Goal: Check status: Check status

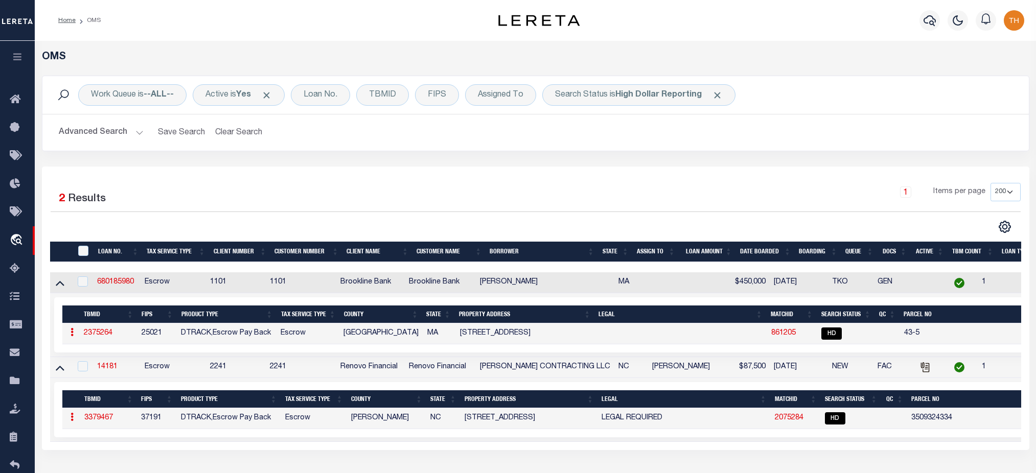
select select "200"
click at [10, 61] on button "button" at bounding box center [17, 58] width 35 height 35
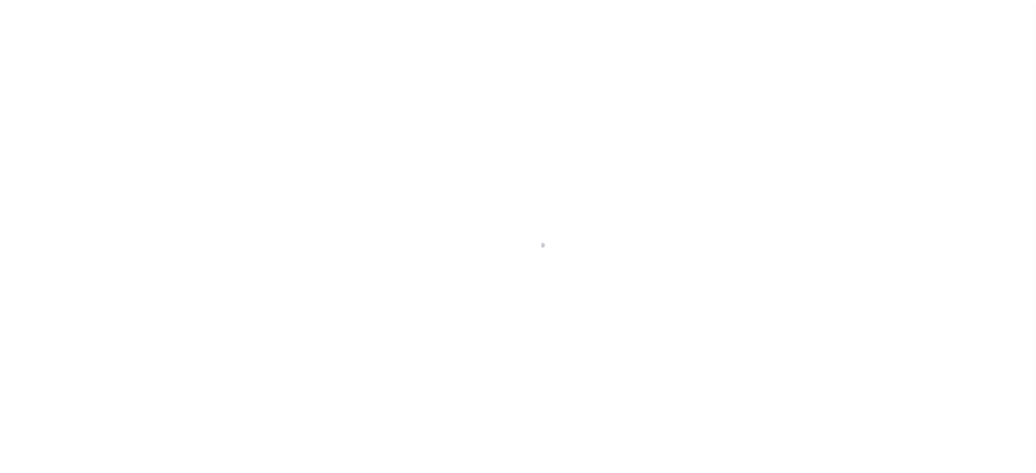
select select
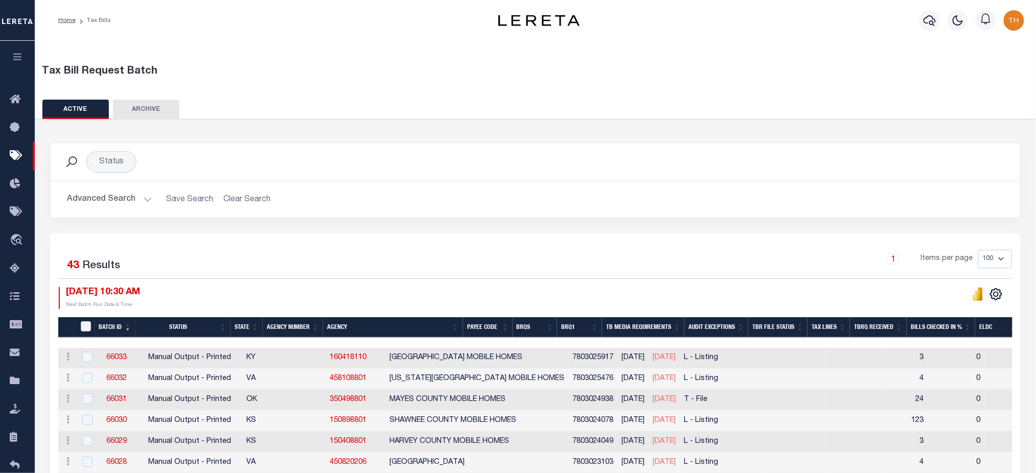
click at [127, 200] on button "Advanced Search" at bounding box center [109, 200] width 85 height 20
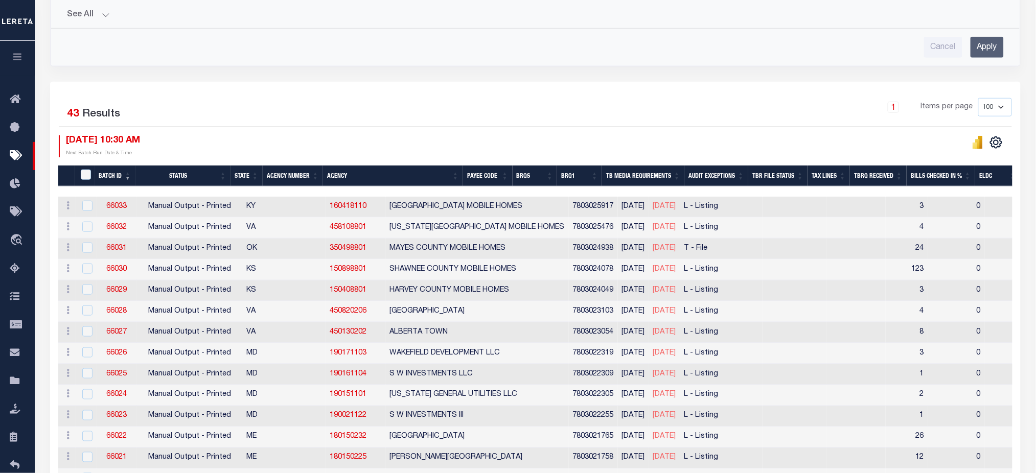
scroll to position [340, 0]
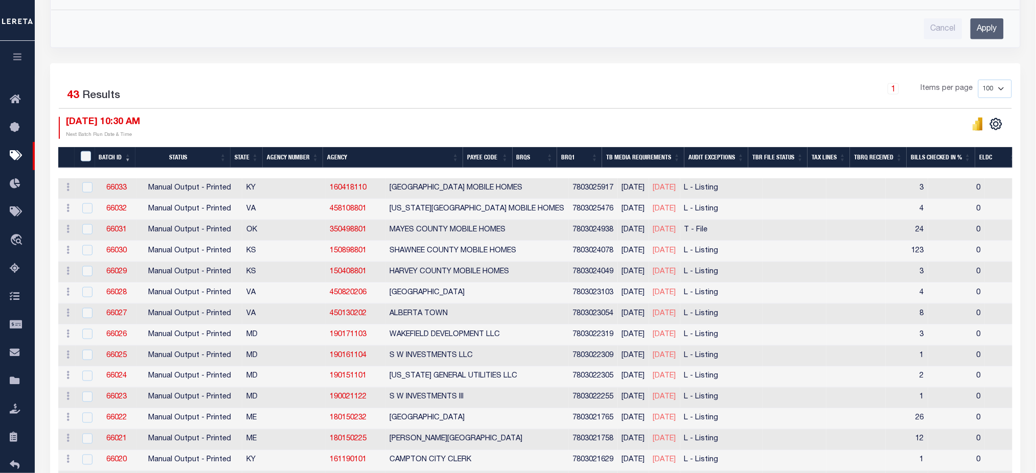
click at [973, 127] on div at bounding box center [971, 124] width 3 height 7
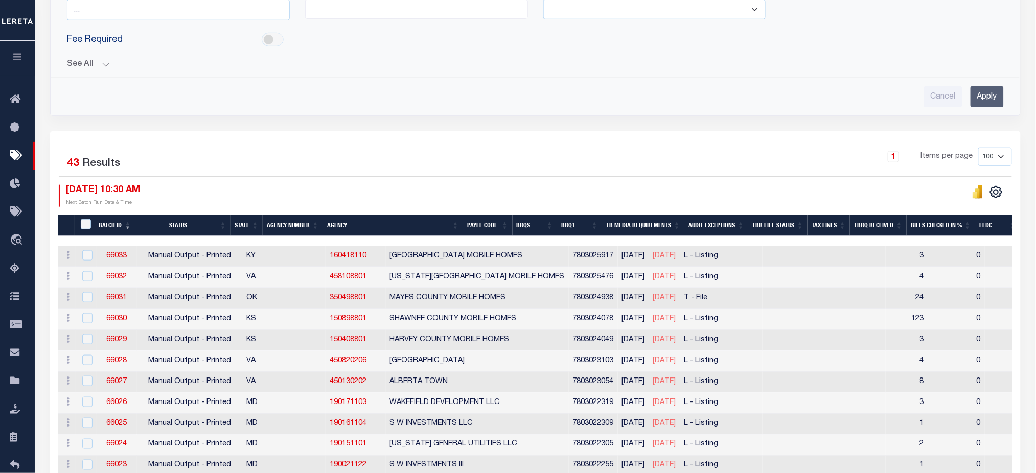
click at [238, 121] on div "Status Search Advanced Search Save Search Clear Search TaxBillBatches_dynamicta…" at bounding box center [535, 0] width 986 height 261
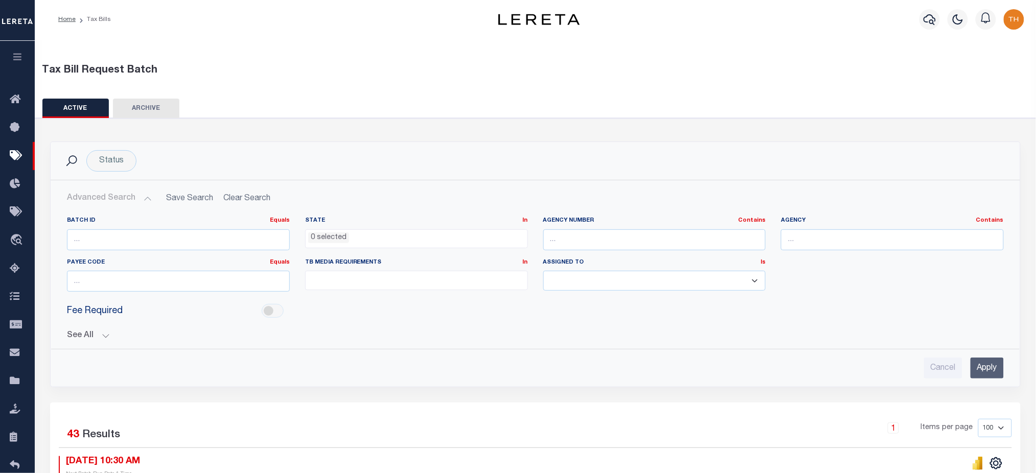
scroll to position [0, 0]
click at [73, 341] on button "See All" at bounding box center [535, 337] width 937 height 10
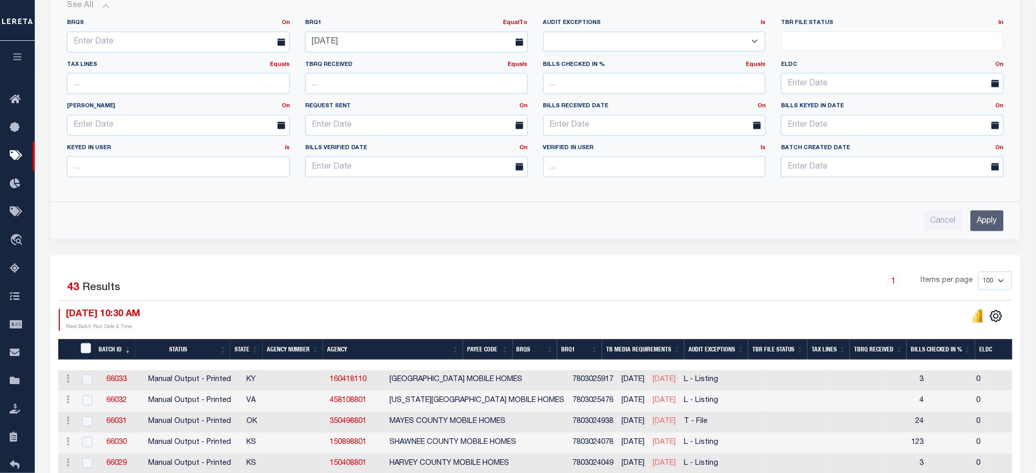
scroll to position [272, 0]
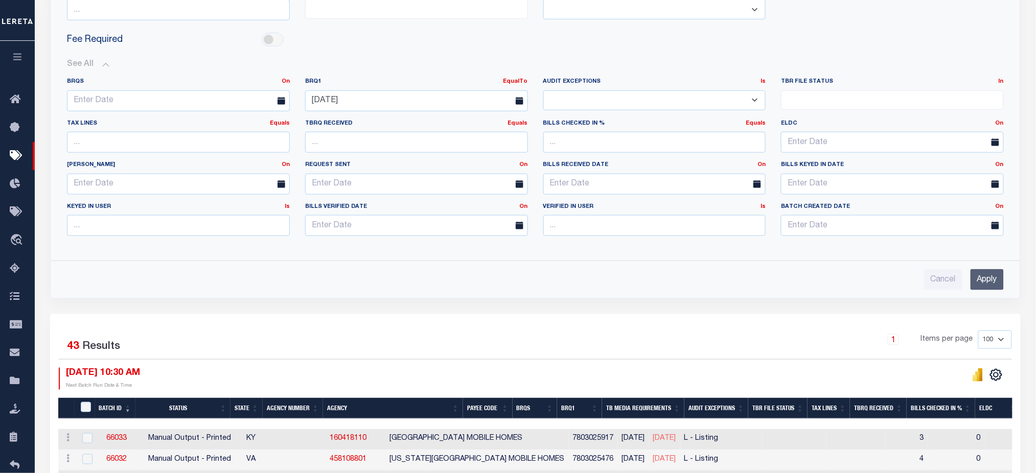
click at [993, 276] on input "Apply" at bounding box center [986, 279] width 33 height 21
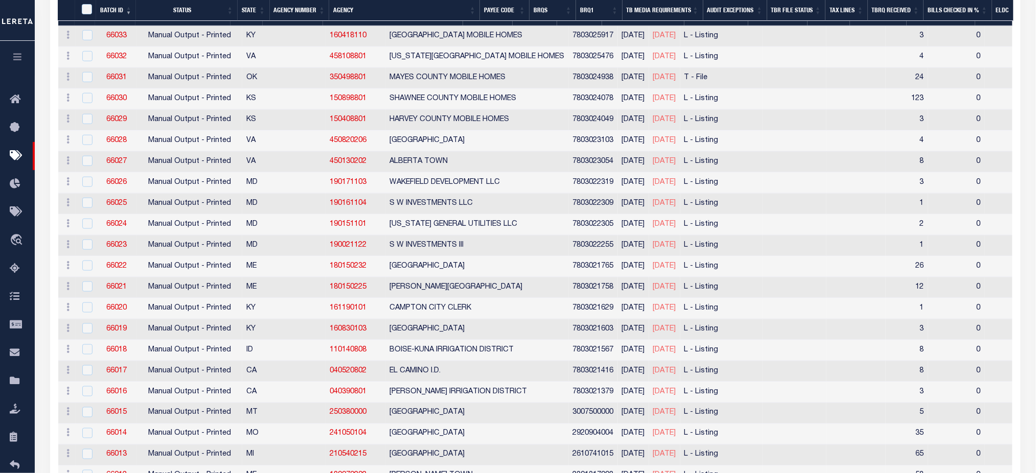
scroll to position [144, 0]
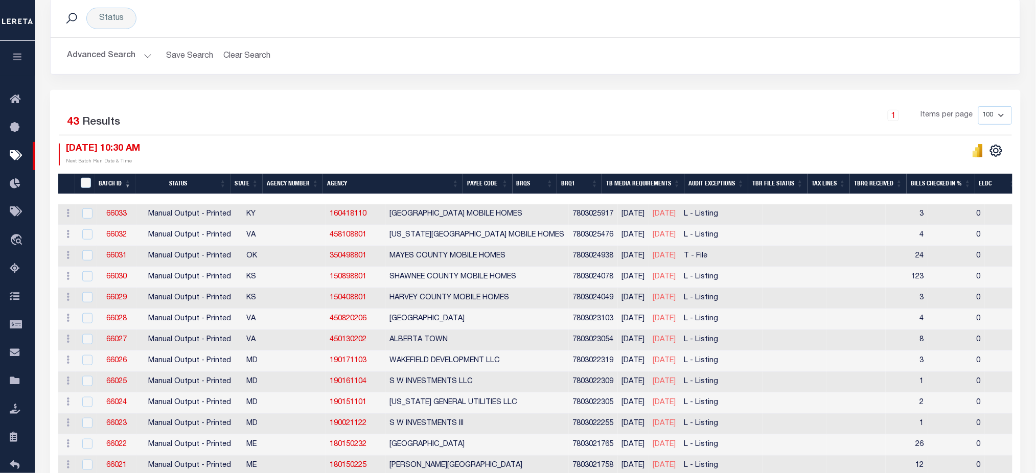
click at [117, 56] on button "Advanced Search" at bounding box center [109, 56] width 85 height 20
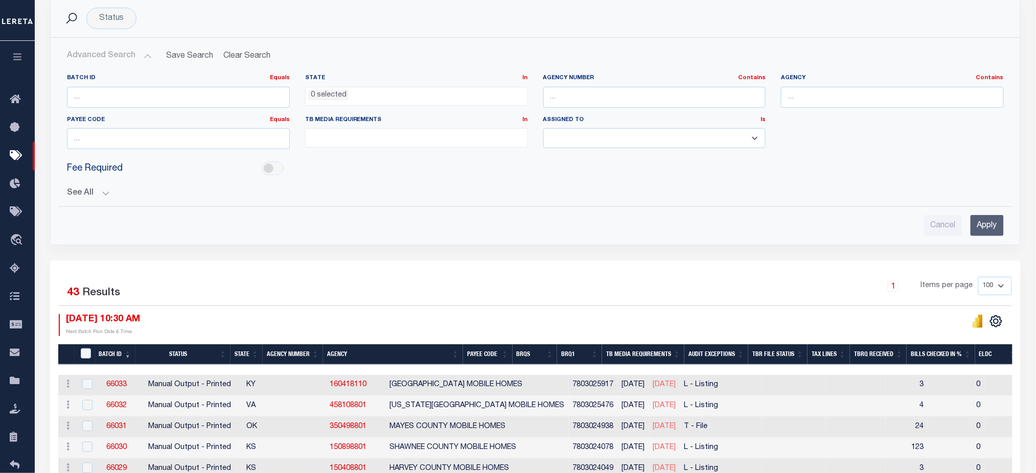
click at [361, 134] on ul at bounding box center [417, 136] width 222 height 14
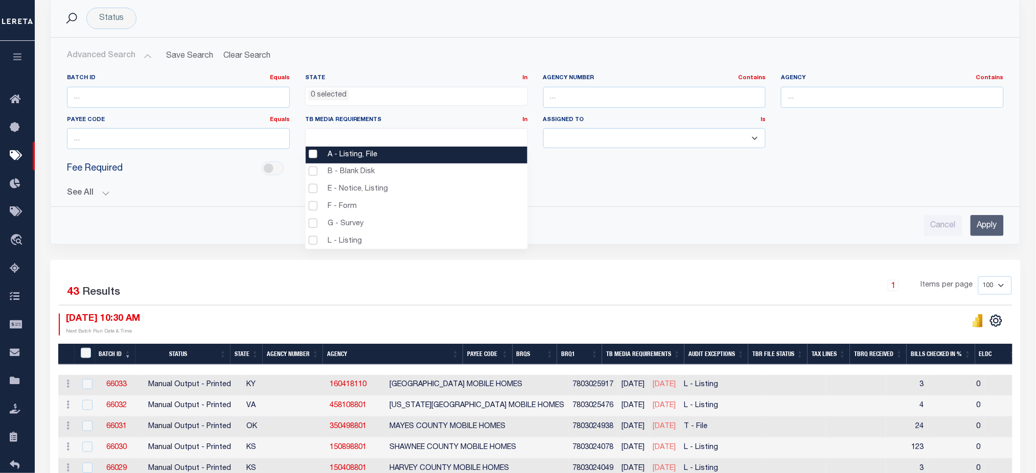
click at [370, 150] on li "A - Listing, File" at bounding box center [417, 155] width 222 height 17
select select "16"
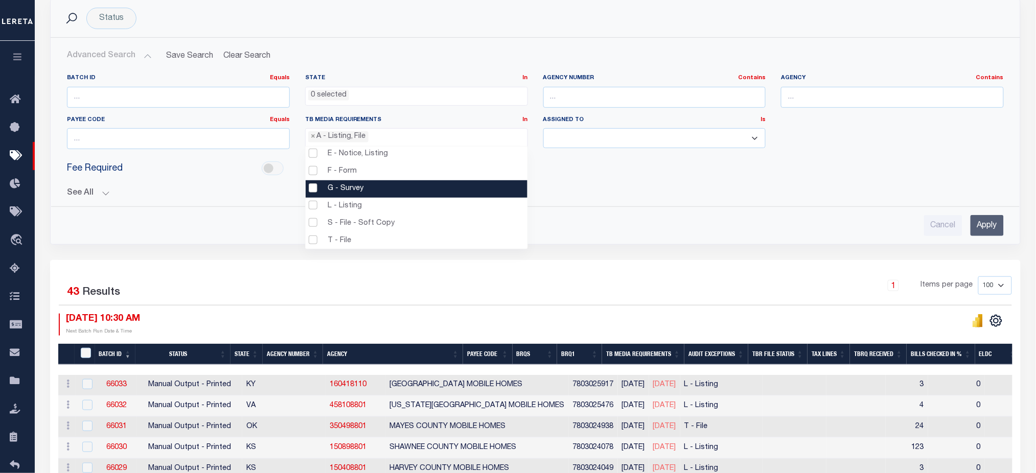
scroll to position [53, 0]
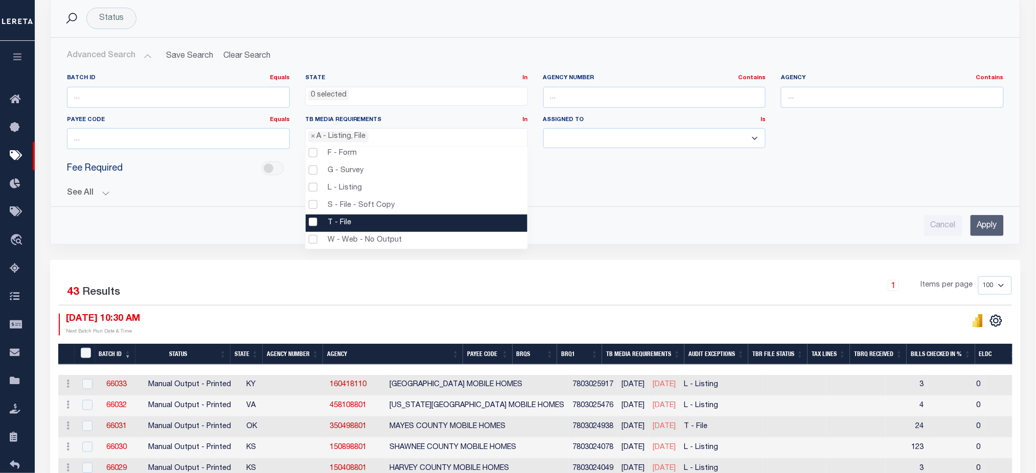
click at [353, 222] on li "T - File" at bounding box center [417, 223] width 222 height 17
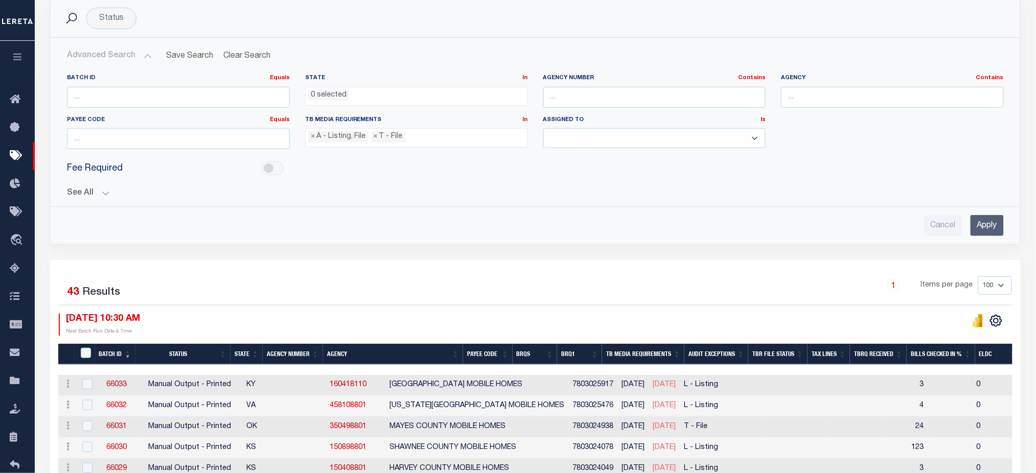
click at [999, 228] on input "Apply" at bounding box center [986, 225] width 33 height 21
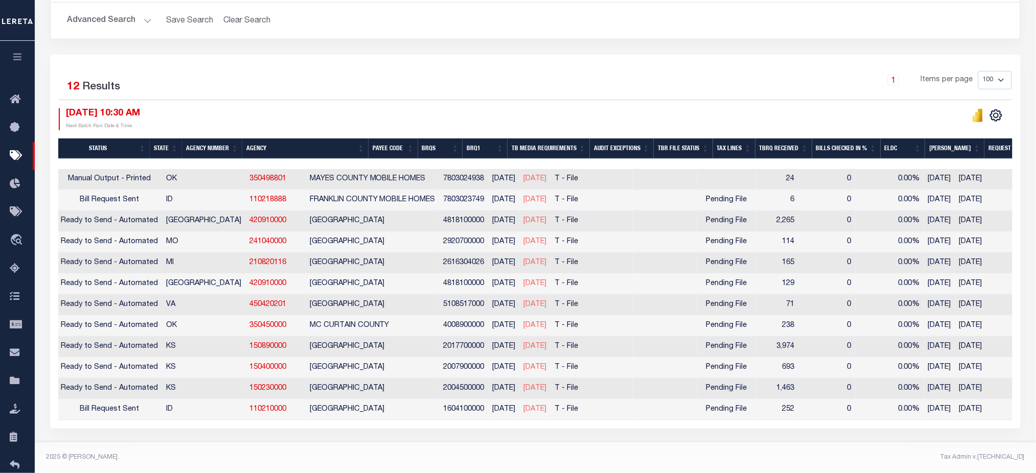
scroll to position [0, 0]
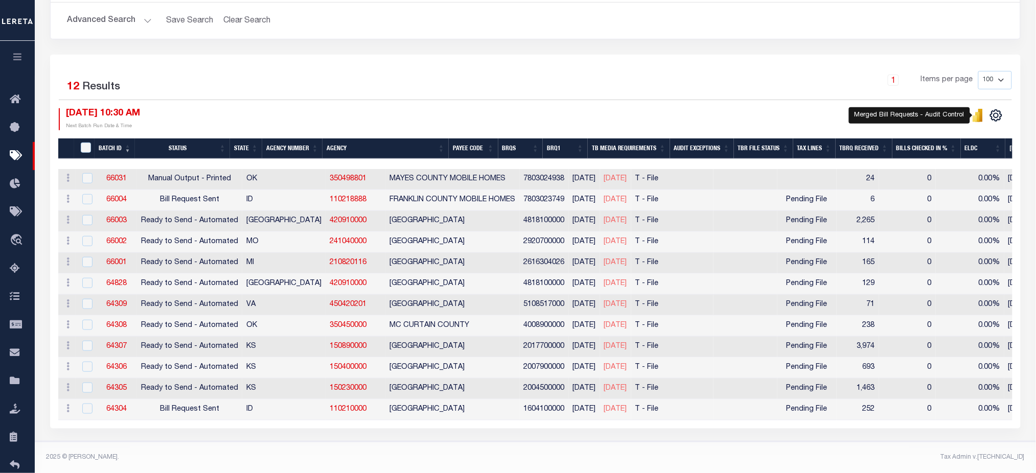
click at [979, 112] on icon "" at bounding box center [977, 117] width 5 height 10
drag, startPoint x: 136, startPoint y: 197, endPoint x: 110, endPoint y: 197, distance: 26.1
click at [110, 197] on tr "ACTIONS Delete 66004 Bill Request Sent ID 110218888 FRANKLIN COUNTY MOBILE HOME…" at bounding box center [854, 200] width 1593 height 21
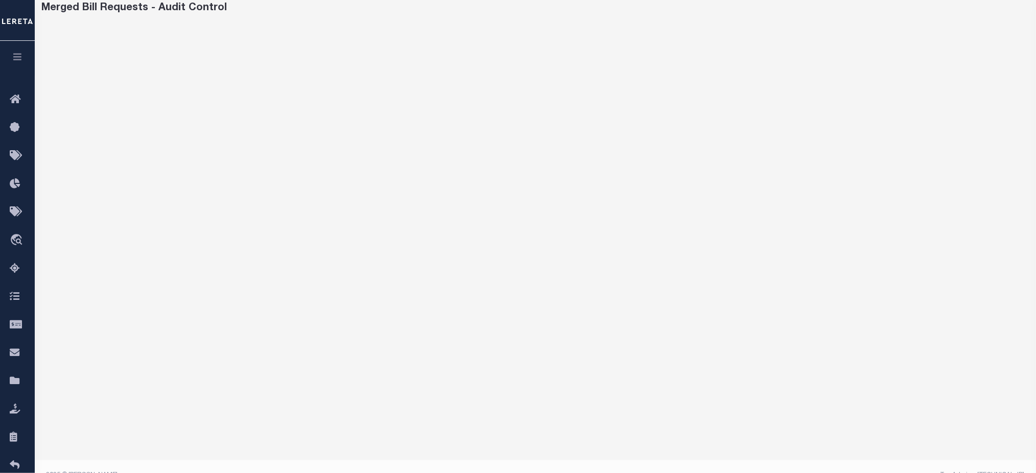
scroll to position [68, 0]
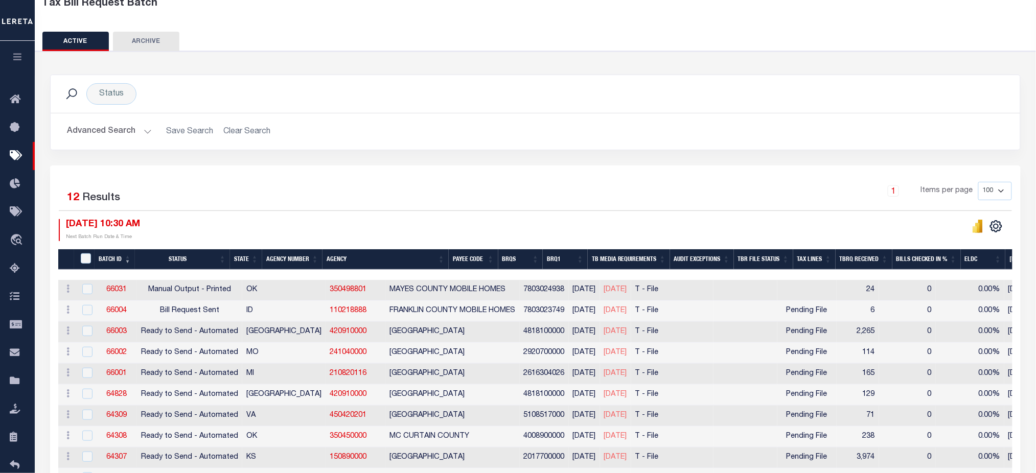
scroll to position [184, 0]
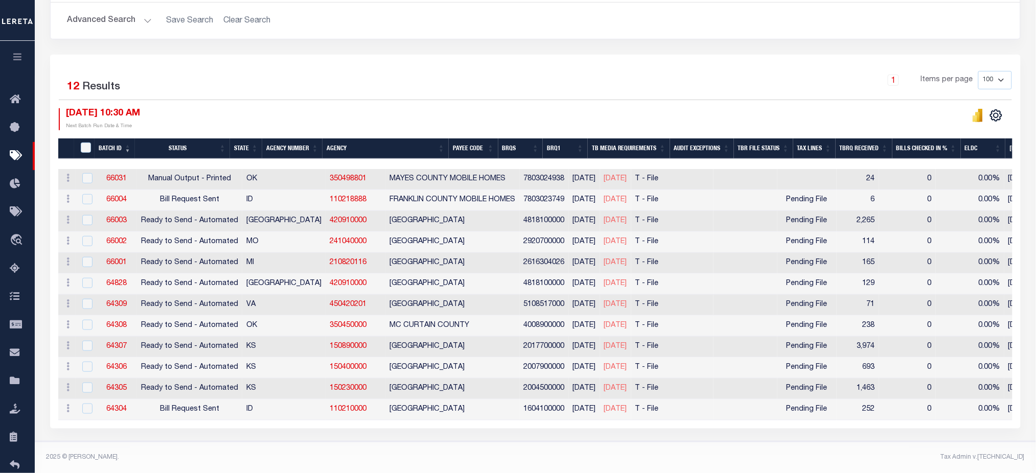
drag, startPoint x: 124, startPoint y: 14, endPoint x: 148, endPoint y: 26, distance: 26.1
click at [124, 14] on button "Advanced Search" at bounding box center [109, 21] width 85 height 20
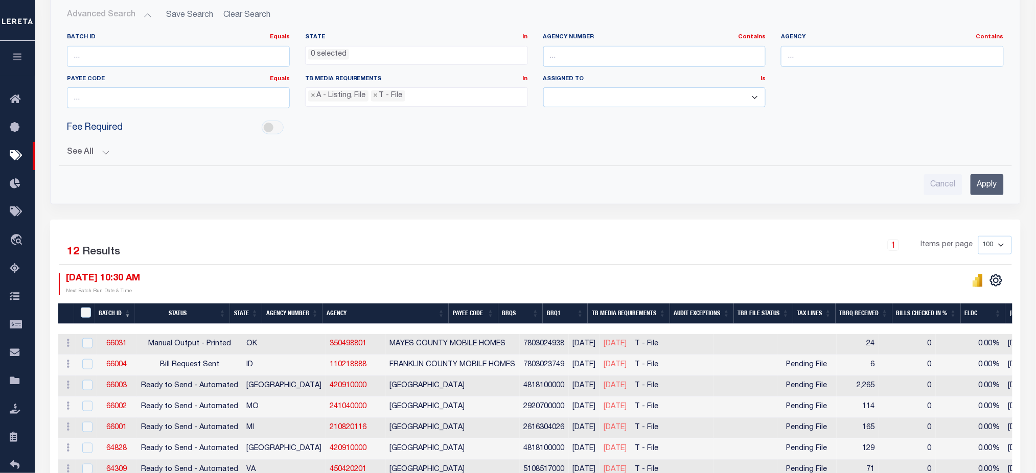
click at [415, 96] on ul "× A - Listing, File × T - File" at bounding box center [417, 95] width 222 height 14
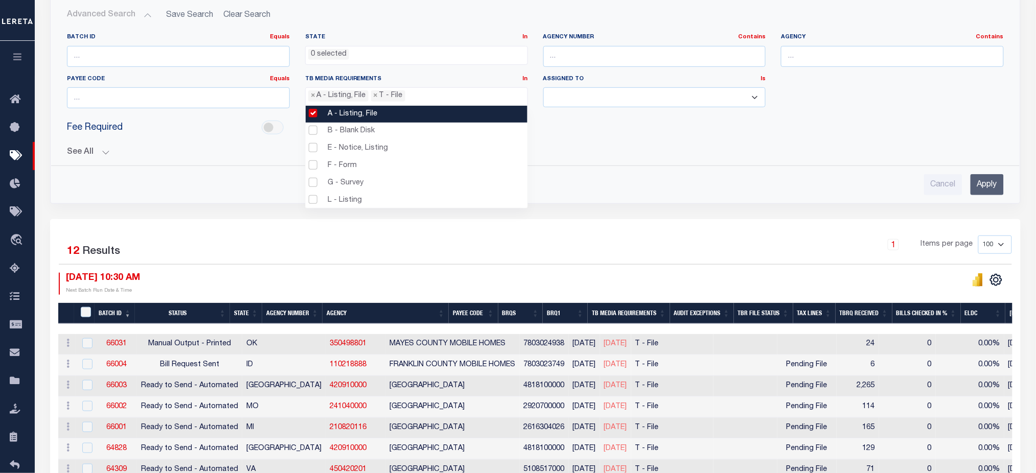
click at [380, 112] on li "A - Listing, File" at bounding box center [417, 114] width 222 height 17
select select "22"
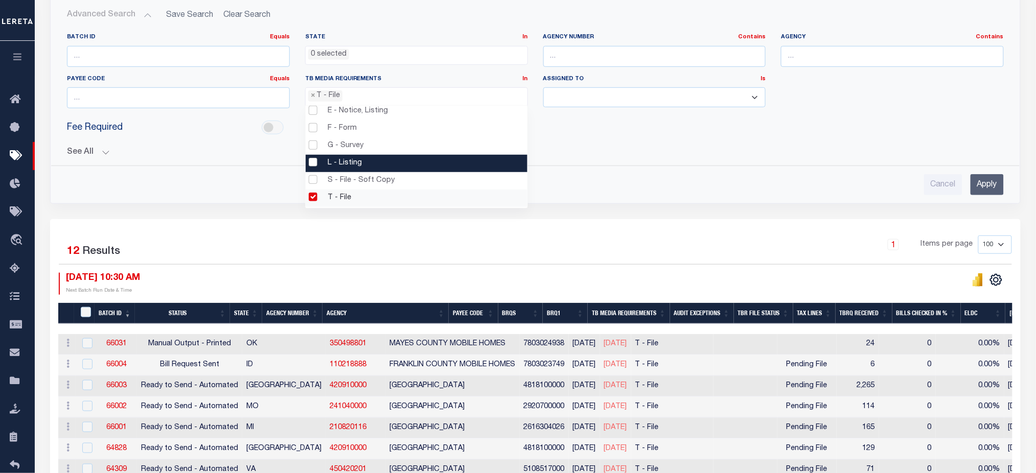
scroll to position [53, 0]
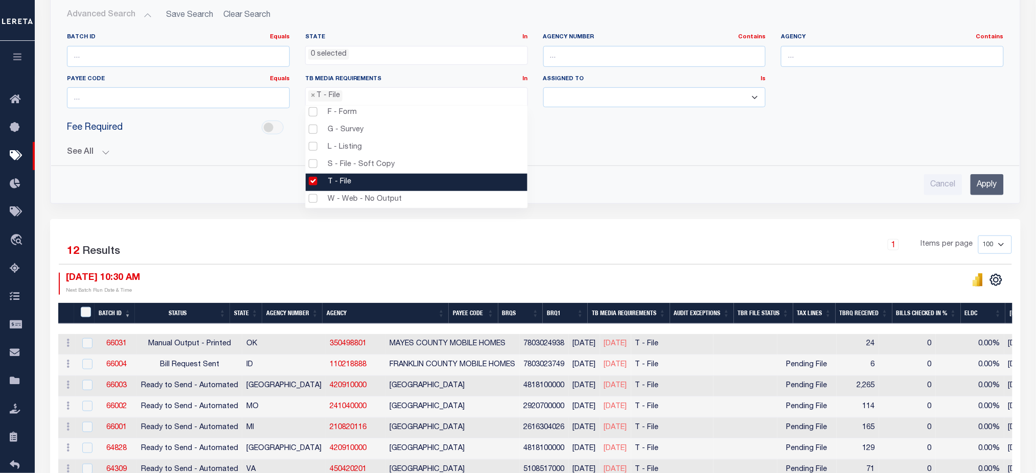
click at [361, 183] on li "T - File" at bounding box center [417, 182] width 222 height 17
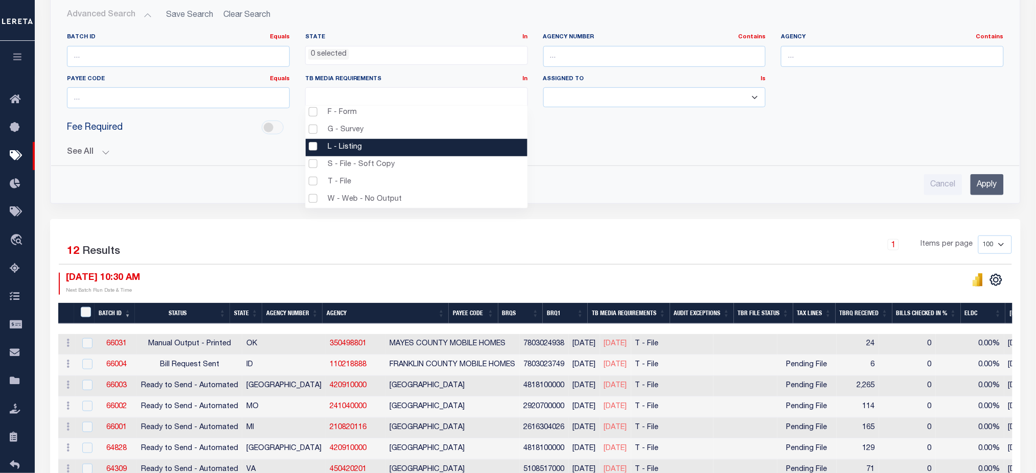
click at [375, 149] on li "L - Listing" at bounding box center [417, 147] width 222 height 17
select select "20"
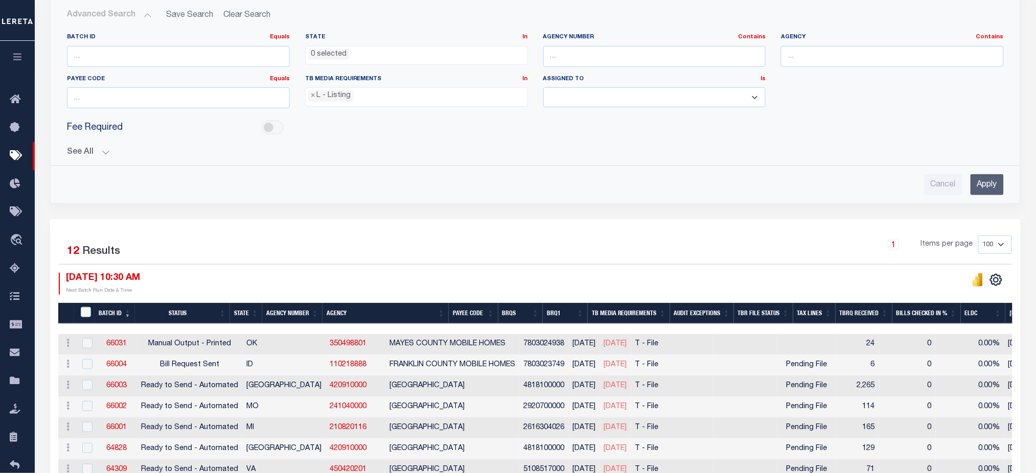
click at [1003, 186] on input "Apply" at bounding box center [986, 184] width 33 height 21
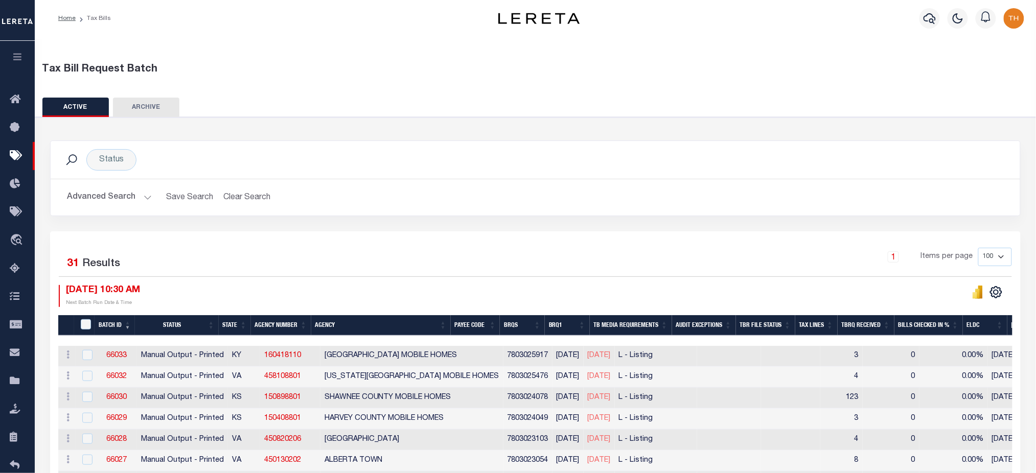
scroll to position [0, 0]
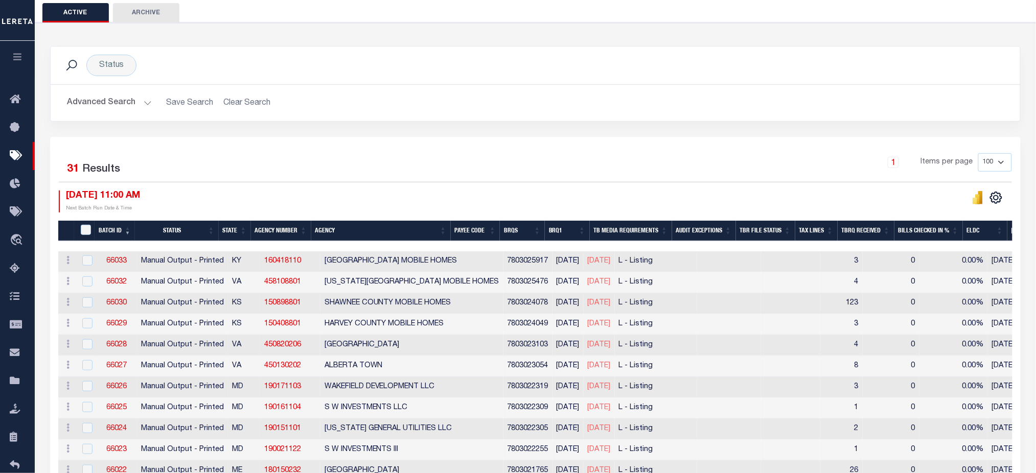
scroll to position [96, 0]
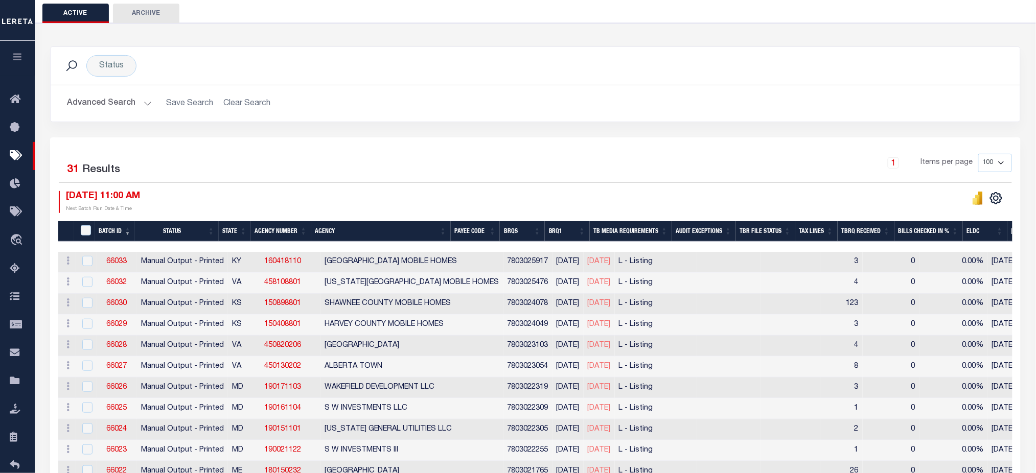
click at [119, 103] on button "Advanced Search" at bounding box center [109, 104] width 85 height 20
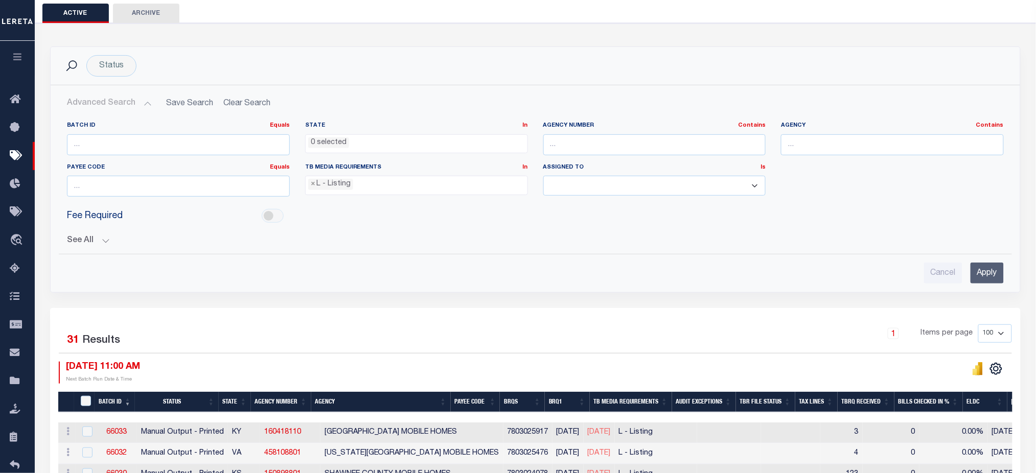
click at [361, 181] on ul "× L - Listing" at bounding box center [417, 183] width 222 height 14
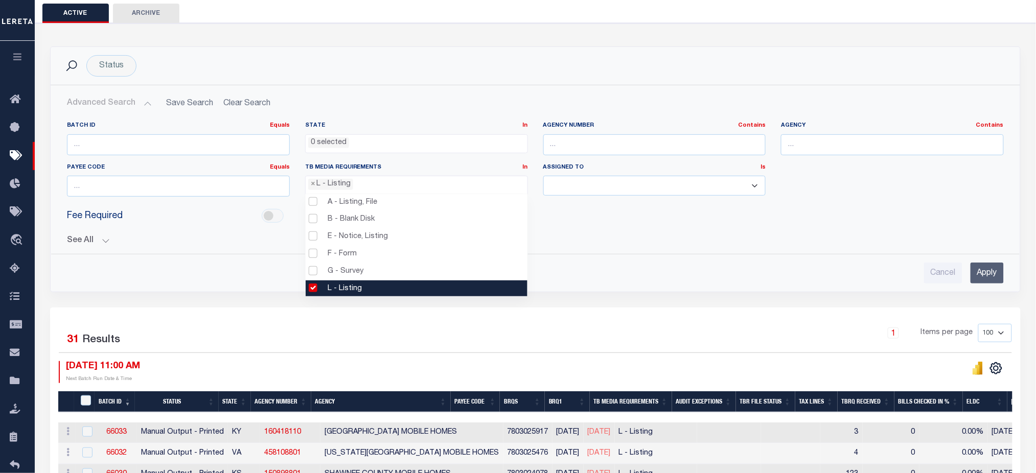
click at [334, 285] on li "L - Listing" at bounding box center [417, 289] width 222 height 17
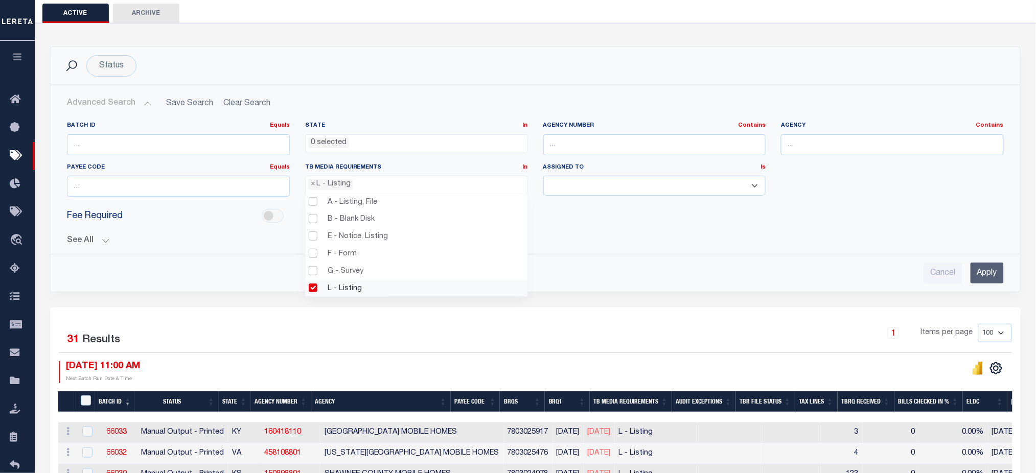
scroll to position [46, 0]
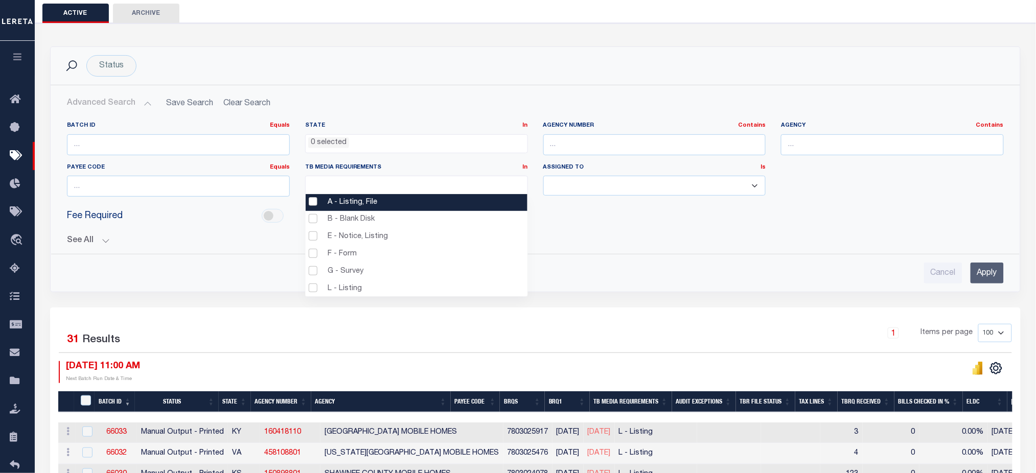
click at [355, 203] on li "A - Listing, File" at bounding box center [417, 202] width 222 height 17
select select "16"
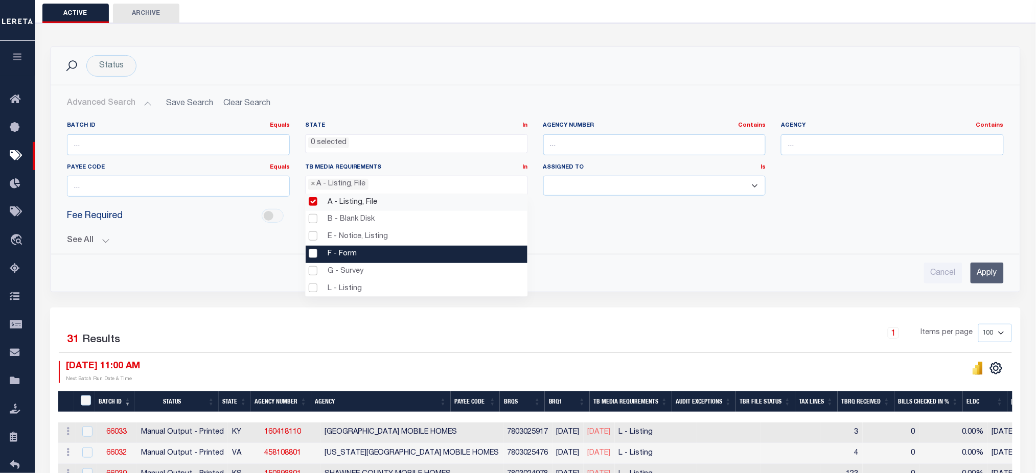
scroll to position [53, 0]
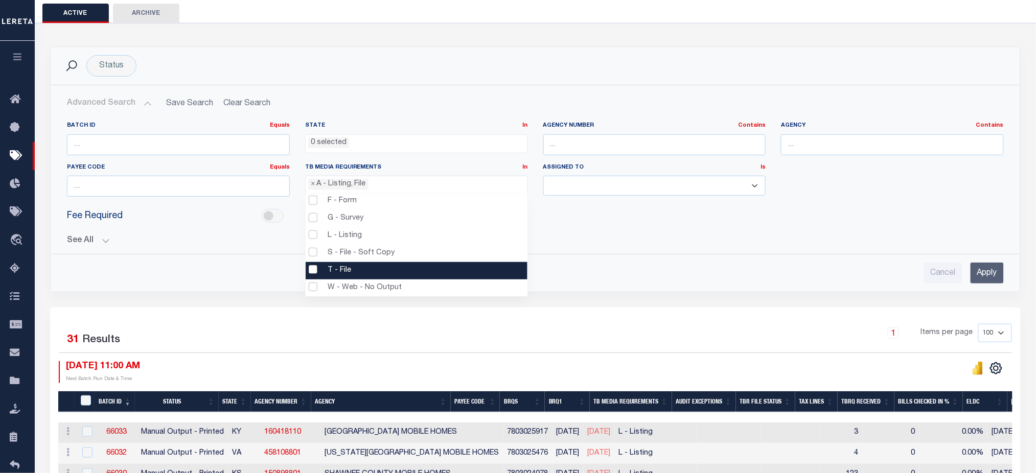
click at [348, 262] on li "T - File" at bounding box center [417, 270] width 222 height 17
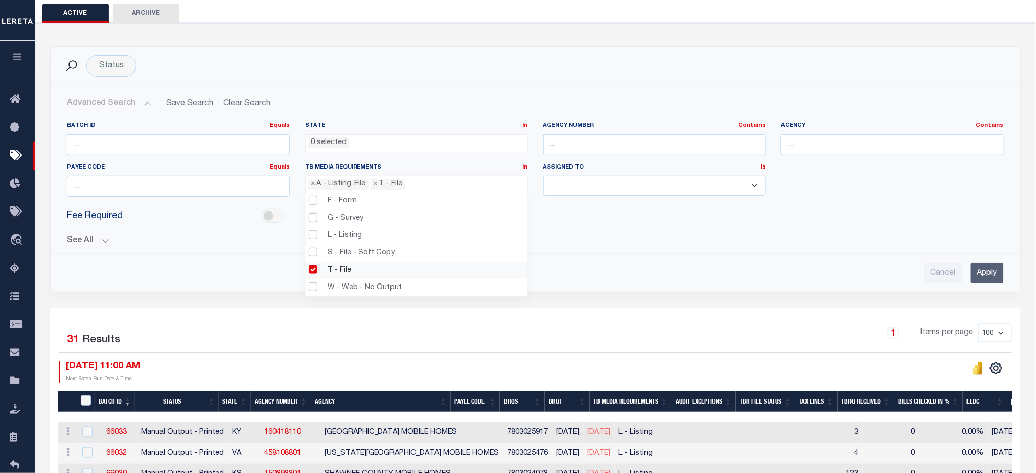
click at [975, 273] on input "Apply" at bounding box center [986, 273] width 33 height 21
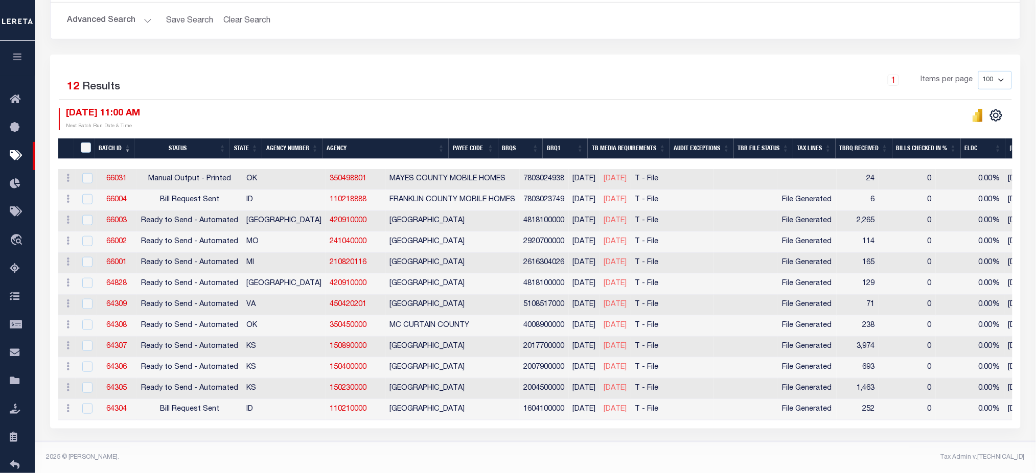
scroll to position [184, 0]
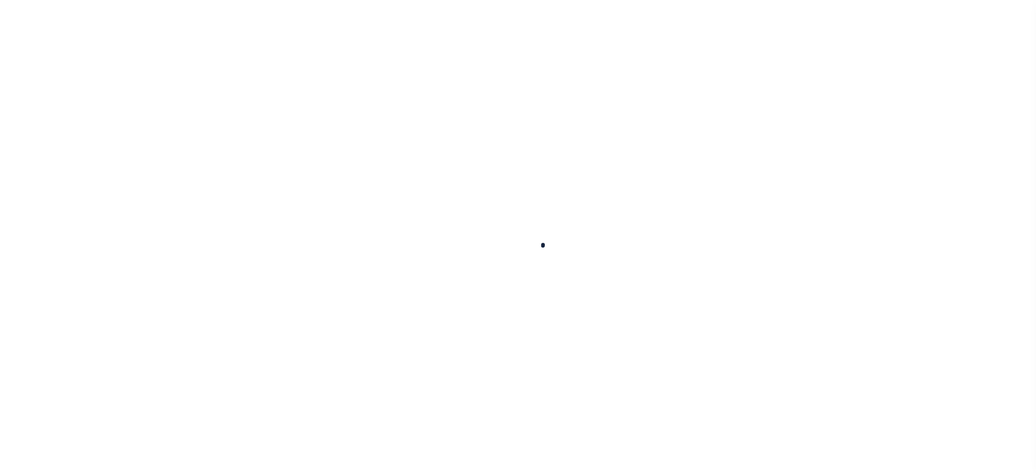
scroll to position [68, 0]
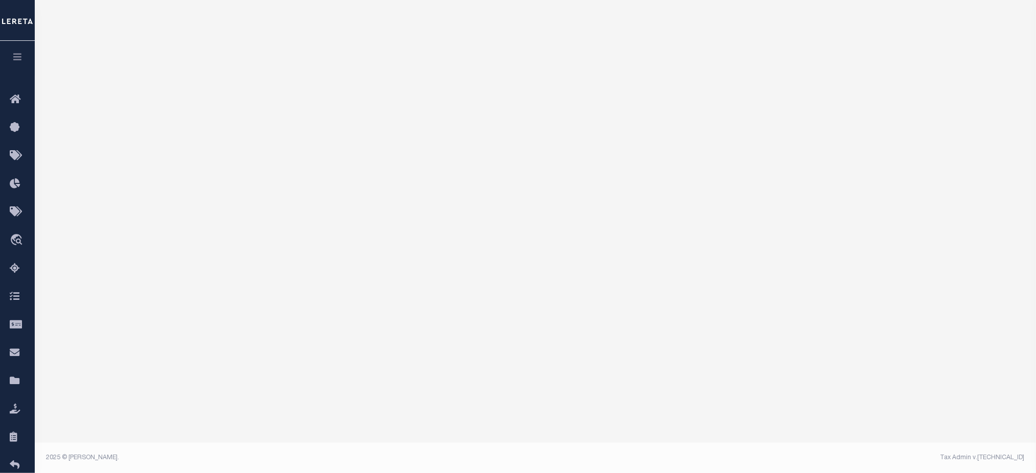
click at [15, 62] on button "button" at bounding box center [17, 58] width 35 height 35
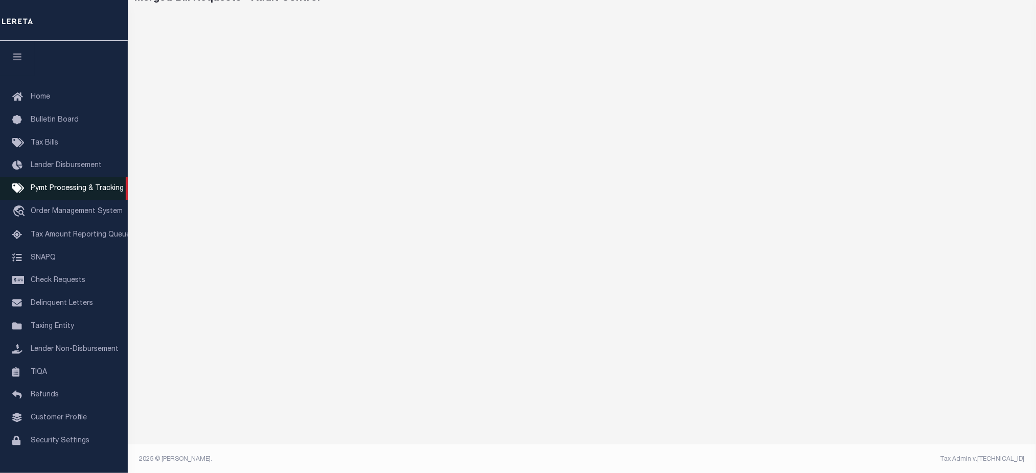
click at [83, 187] on span "Pymt Processing & Tracking" at bounding box center [77, 188] width 93 height 7
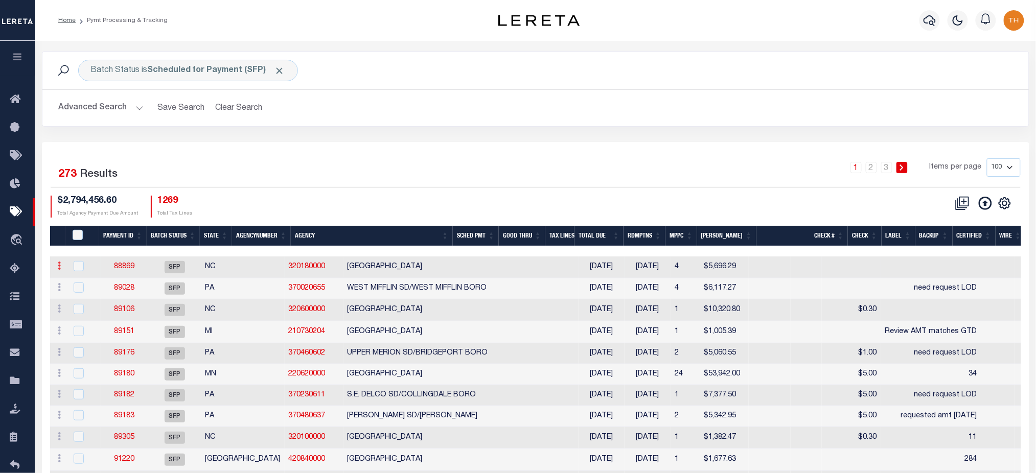
click at [61, 266] on icon at bounding box center [59, 266] width 3 height 8
click at [124, 267] on link "88869" at bounding box center [124, 266] width 20 height 7
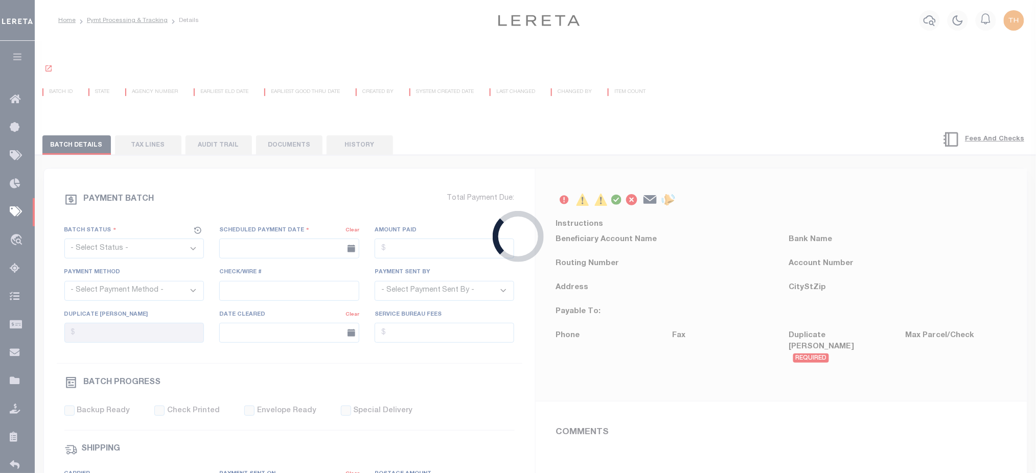
select select "SFP"
type input "12/23/2025"
type input "Audria"
type input "N"
radio input "true"
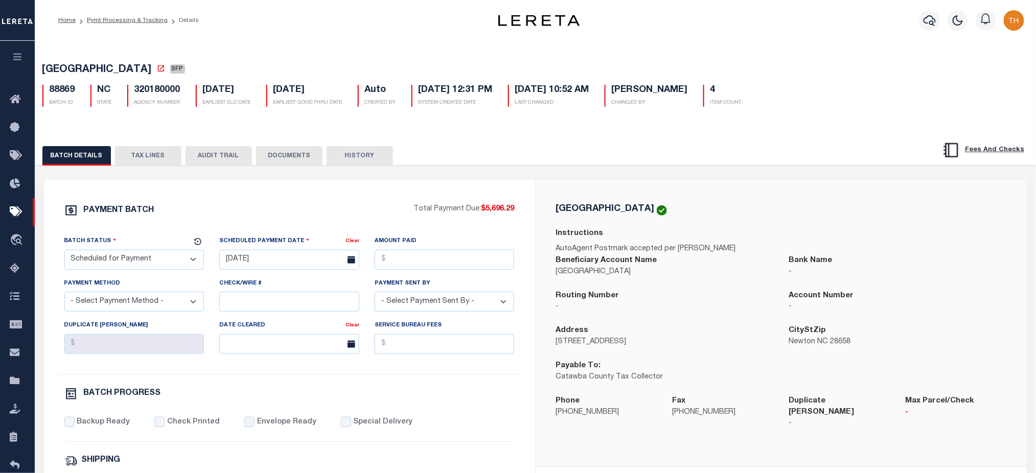
click at [127, 262] on select "- Select Status - Scheduled for Payment Ready For Payment Payment Sent Cleared …" at bounding box center [134, 260] width 140 height 20
click at [267, 129] on div "BATCH DETAILS TAX LINES AUDIT TRAIL DOCUMENTS HISTORY" at bounding box center [535, 476] width 1011 height 699
click at [144, 158] on button "TAX LINES" at bounding box center [148, 155] width 66 height 19
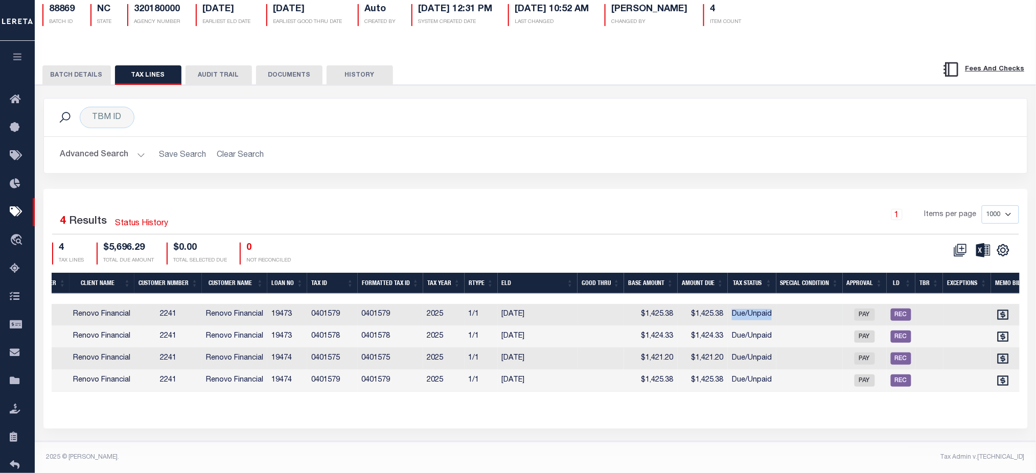
drag, startPoint x: 767, startPoint y: 309, endPoint x: 727, endPoint y: 311, distance: 40.4
click at [727, 311] on tr "12032353 ESC 2241 Renovo Financial 2241 Renovo Financial 19473 0401579 0401579 …" at bounding box center [505, 315] width 1689 height 22
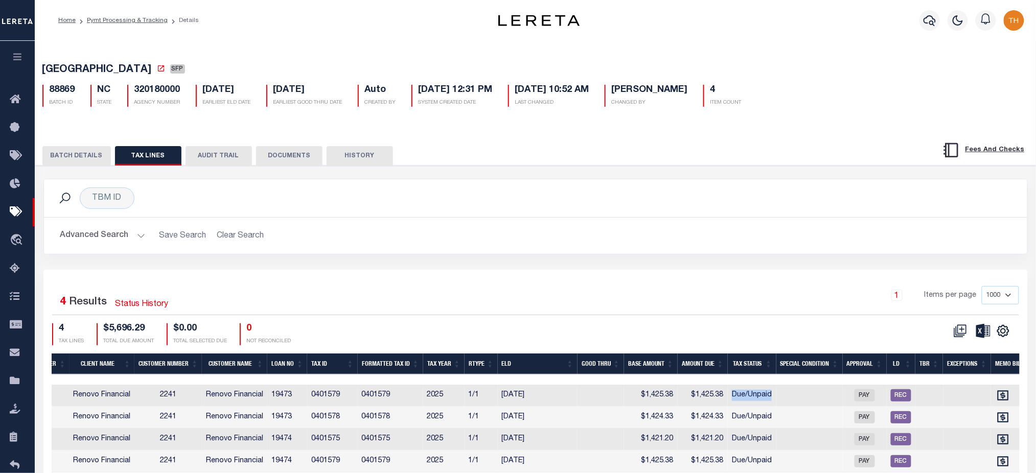
click at [88, 156] on button "BATCH DETAILS" at bounding box center [76, 155] width 68 height 19
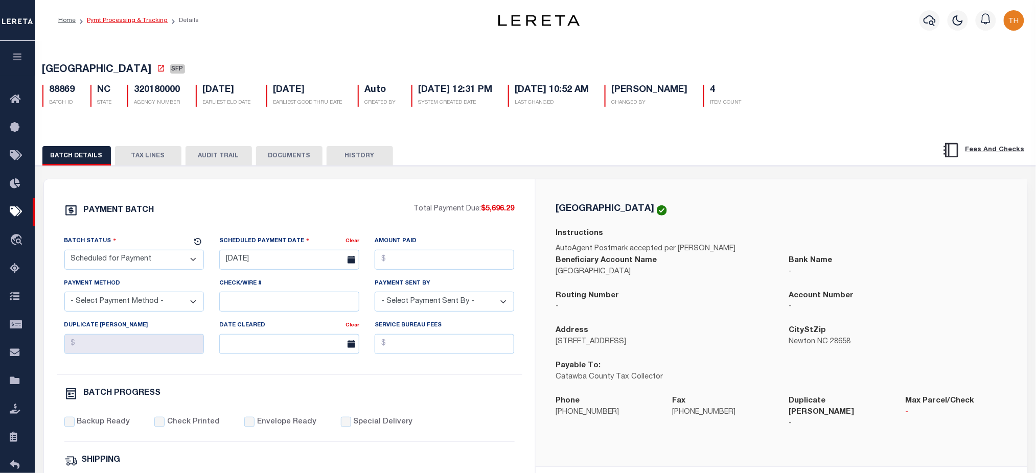
click at [137, 22] on link "Pymt Processing & Tracking" at bounding box center [127, 20] width 81 height 6
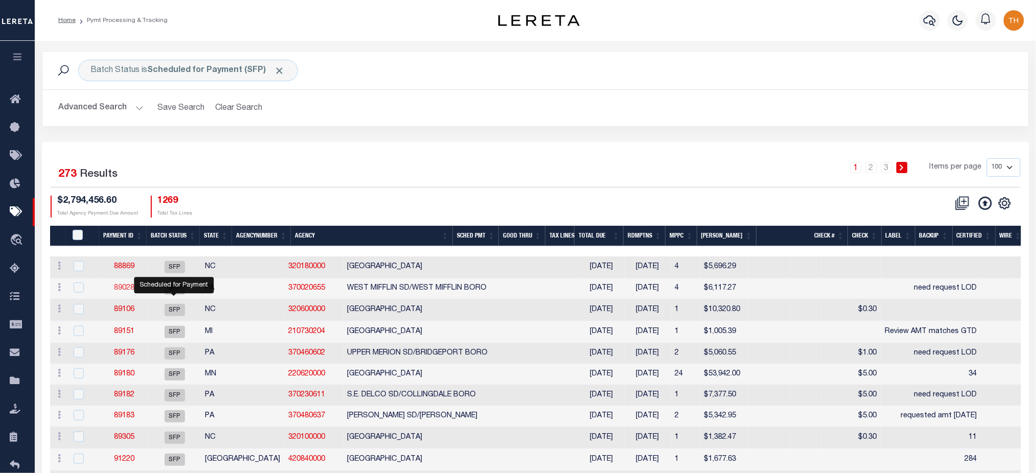
click at [126, 290] on link "89028" at bounding box center [124, 288] width 20 height 7
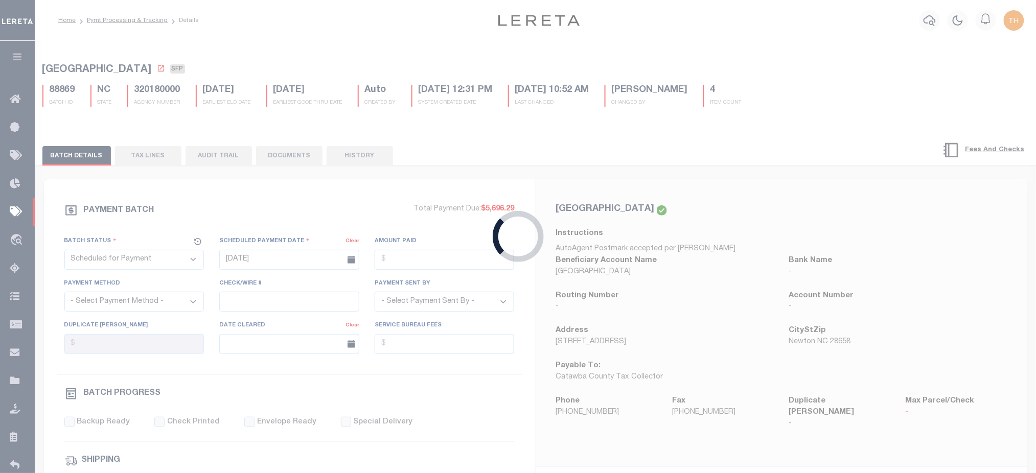
type input "08/20/2025"
type input "need request LOD"
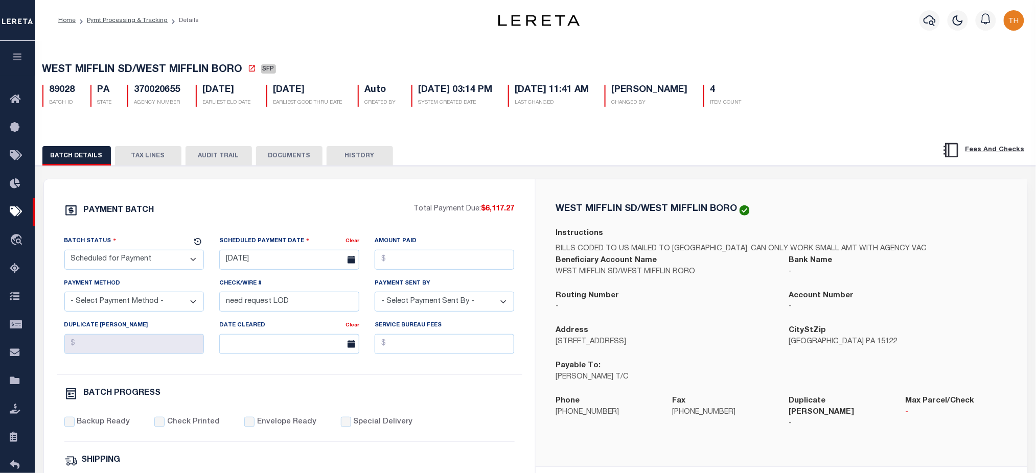
drag, startPoint x: 58, startPoint y: 244, endPoint x: 113, endPoint y: 245, distance: 54.7
click at [113, 245] on div "Batch Status - Select Status - Scheduled for Payment Ready For Payment Payment …" at bounding box center [134, 257] width 155 height 42
click at [152, 159] on button "TAX LINES" at bounding box center [148, 155] width 66 height 19
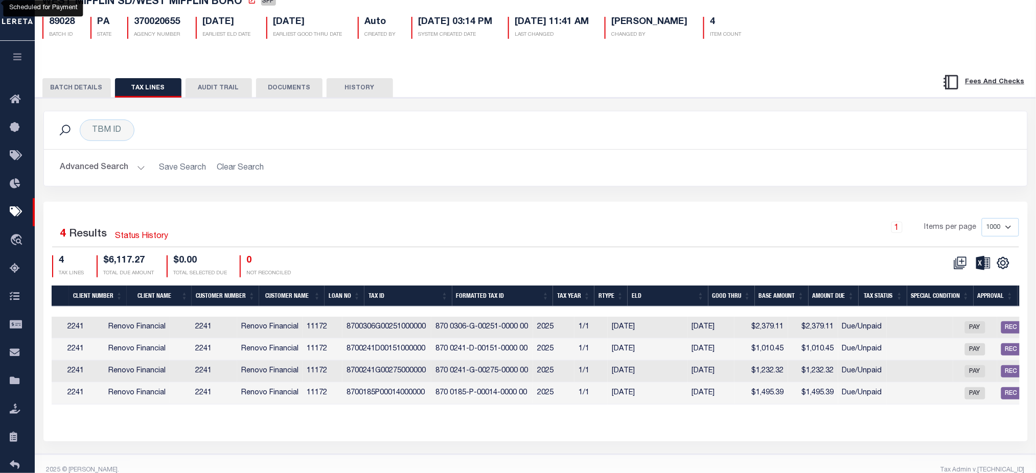
scroll to position [0, 356]
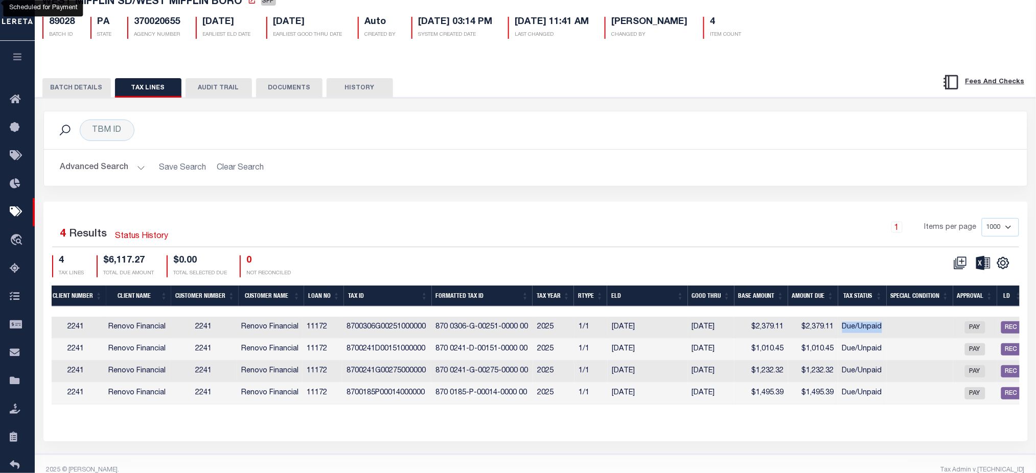
drag, startPoint x: 847, startPoint y: 331, endPoint x: 890, endPoint y: 331, distance: 43.4
click at [890, 331] on tr "11613052 2241 Renovo Financial 2241 Renovo Financial 11172 8700306G00251000000 …" at bounding box center [577, 328] width 1764 height 22
click at [95, 88] on button "BATCH DETAILS" at bounding box center [76, 87] width 68 height 19
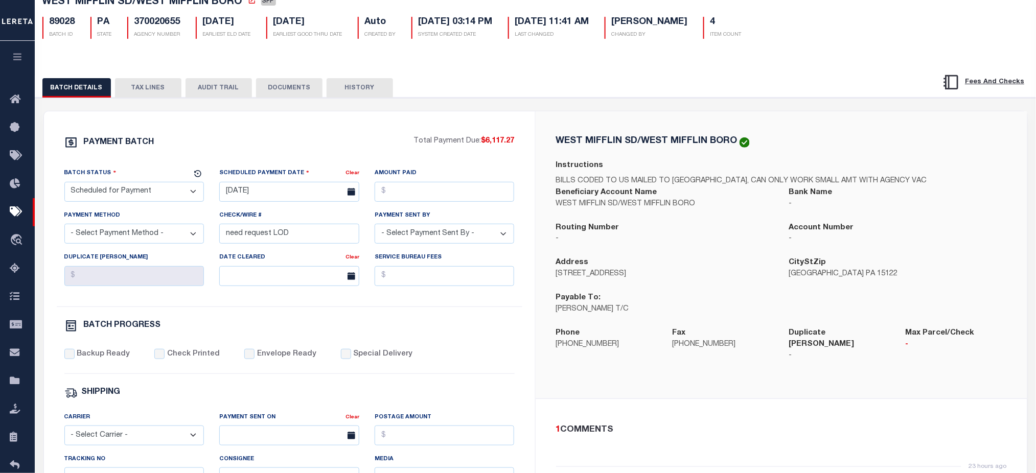
scroll to position [0, 0]
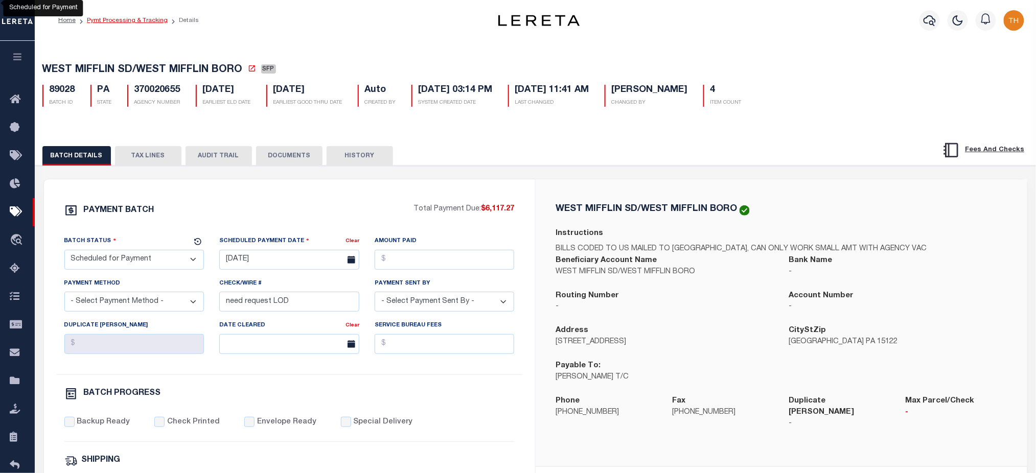
click at [144, 21] on link "Pymt Processing & Tracking" at bounding box center [127, 20] width 81 height 6
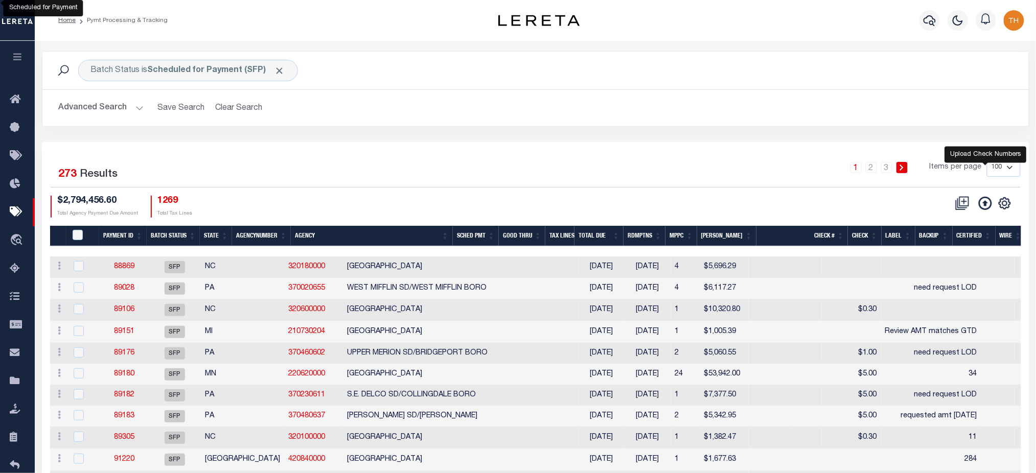
click at [980, 201] on icon "" at bounding box center [984, 203] width 13 height 13
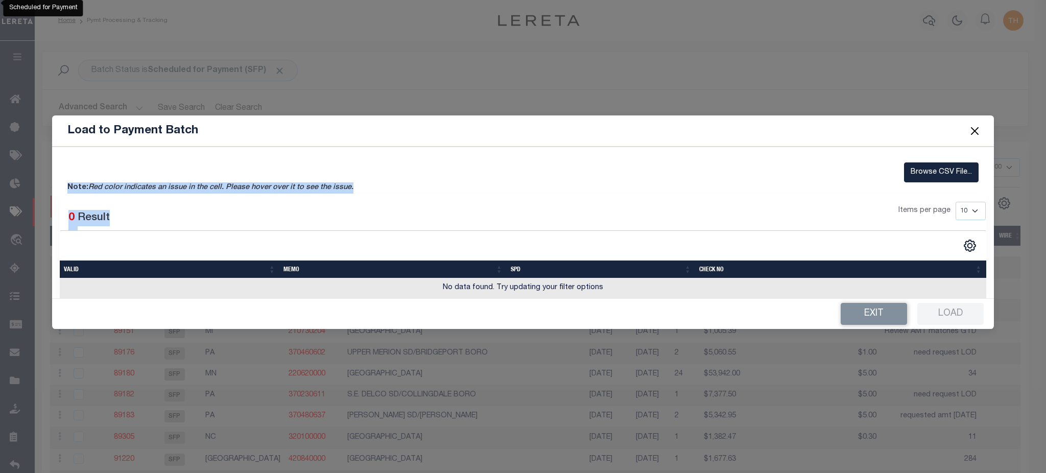
drag, startPoint x: 93, startPoint y: 180, endPoint x: 432, endPoint y: 207, distance: 339.8
click at [432, 207] on div "Browse CSV File... Note: Red color indicates an issue in the cell. Please hover…" at bounding box center [523, 222] width 942 height 151
click at [974, 135] on button "Close" at bounding box center [974, 131] width 13 height 13
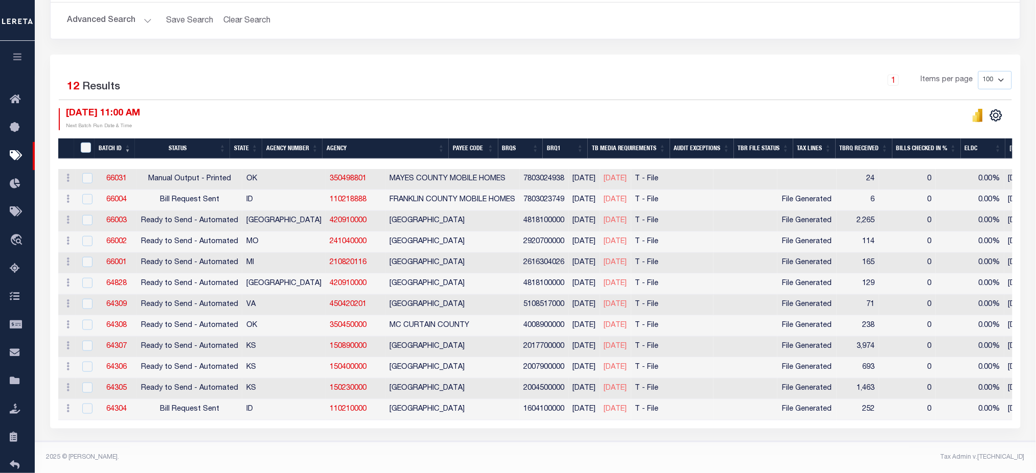
scroll to position [184, 0]
click at [970, 114] on button at bounding box center [977, 115] width 20 height 14
click at [979, 112] on icon "" at bounding box center [977, 117] width 5 height 10
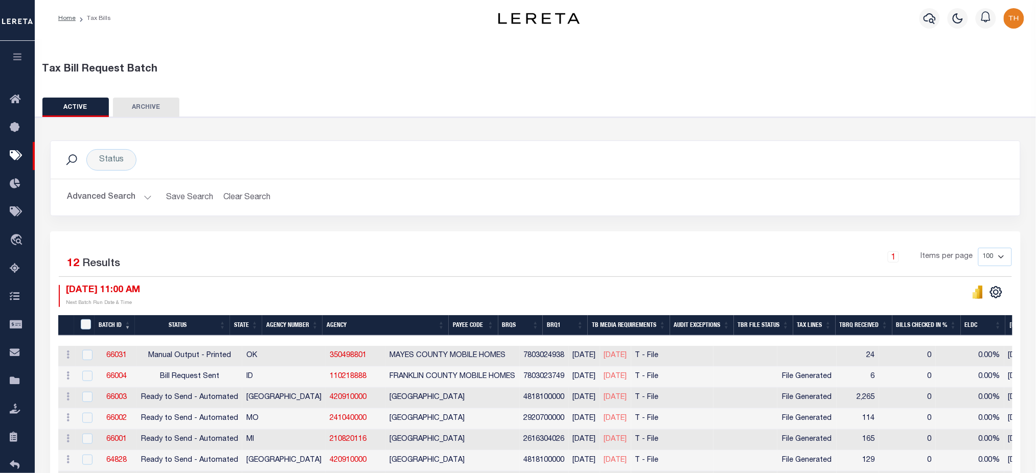
scroll to position [0, 0]
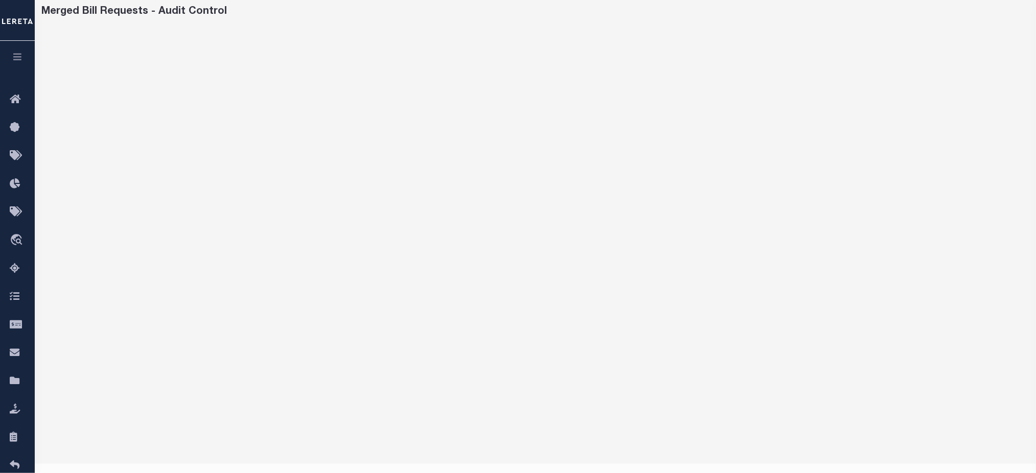
scroll to position [68, 0]
